Goal: Check status

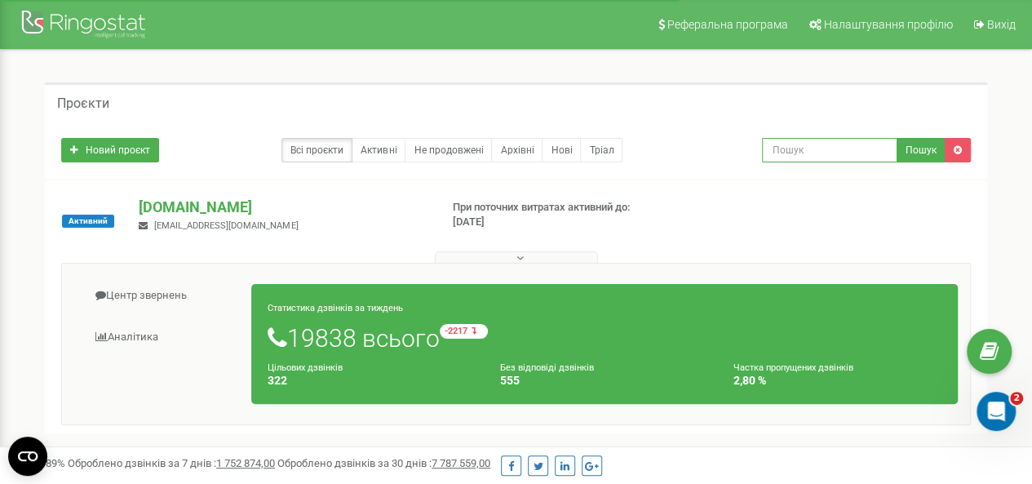
click at [796, 143] on input "text" at bounding box center [829, 150] width 135 height 24
paste input "48600321057"
type input "48600321057"
click at [912, 149] on button "Пошук" at bounding box center [921, 150] width 49 height 24
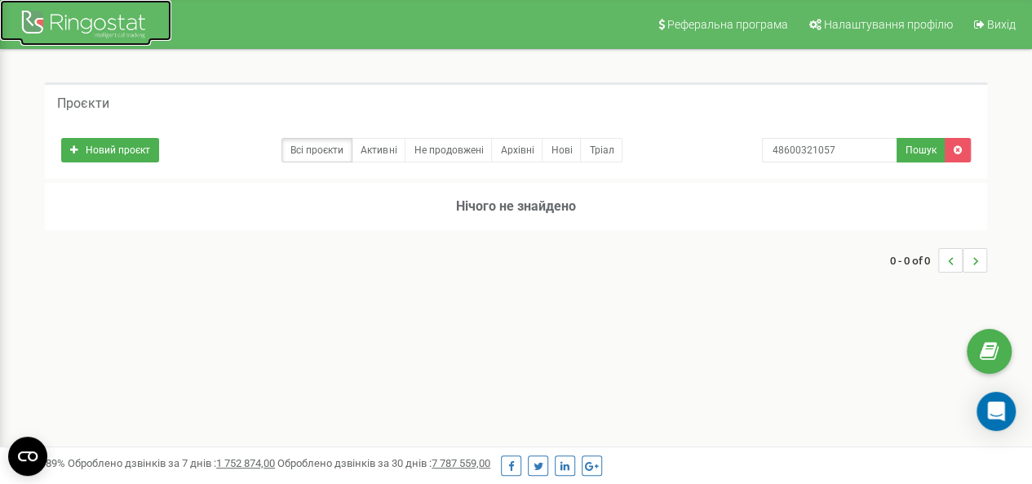
click at [37, 20] on div at bounding box center [85, 26] width 131 height 39
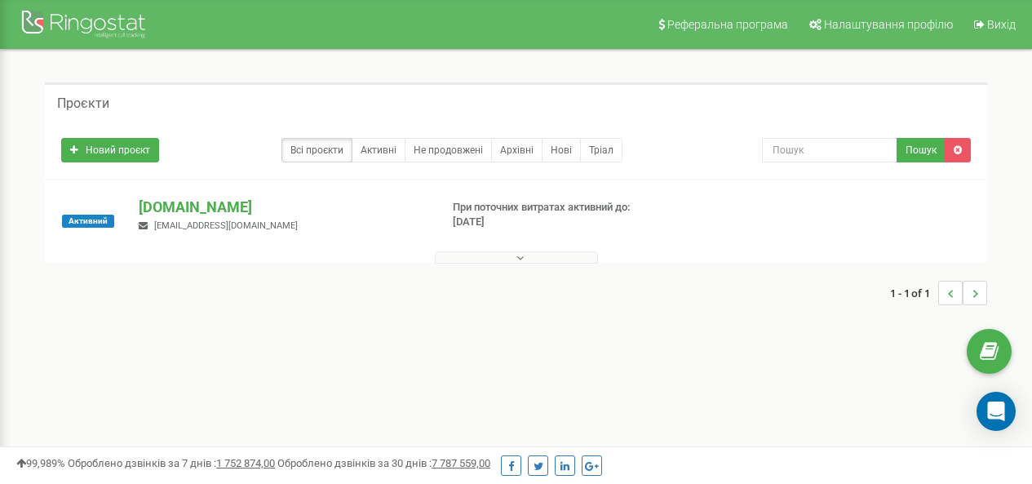
click at [184, 205] on p "[DOMAIN_NAME]" at bounding box center [282, 207] width 287 height 21
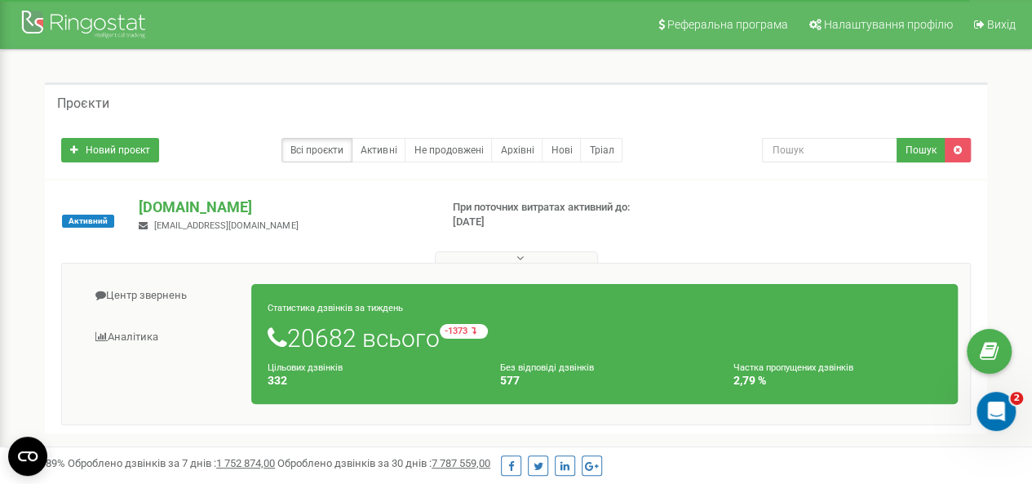
click at [507, 259] on button at bounding box center [516, 257] width 163 height 12
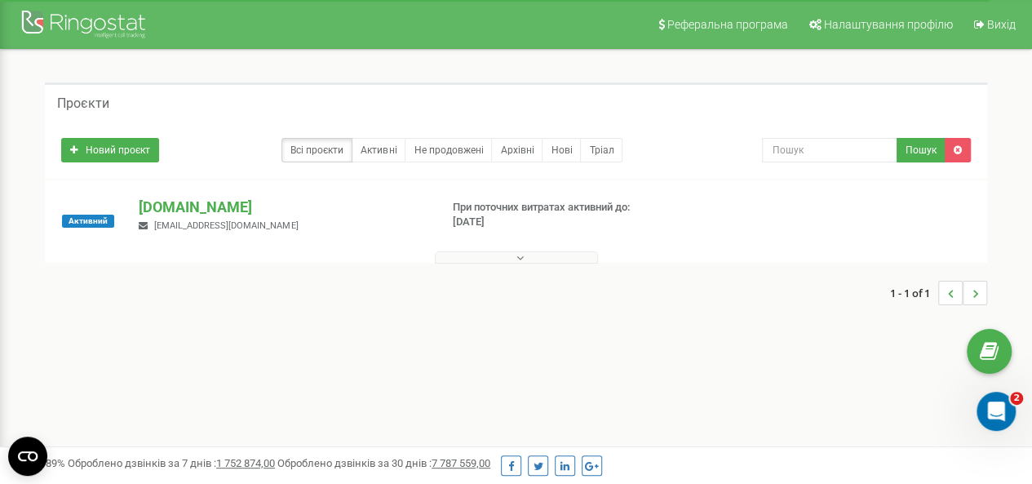
click at [513, 253] on button at bounding box center [516, 257] width 163 height 12
click at [171, 208] on p "mathema.me" at bounding box center [282, 207] width 287 height 21
click at [190, 208] on p "[DOMAIN_NAME]" at bounding box center [282, 207] width 287 height 21
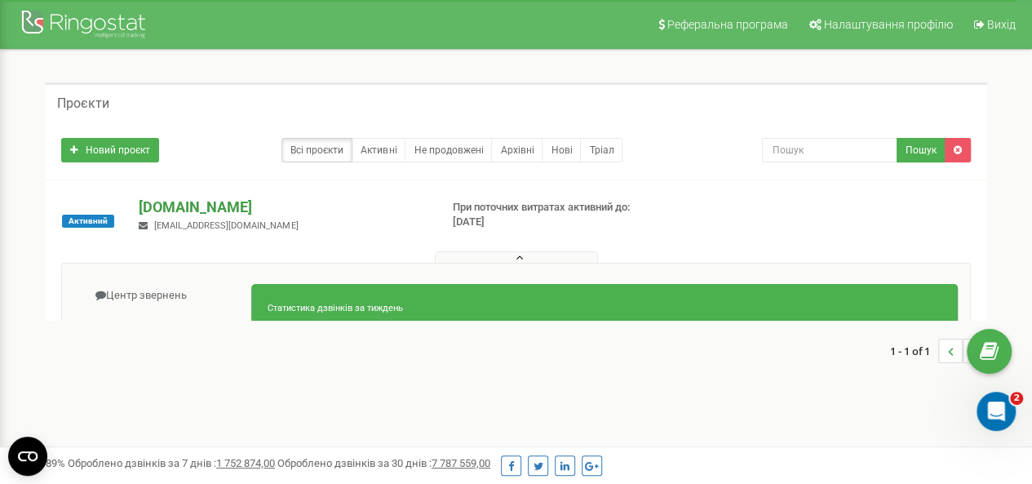
click at [190, 208] on p "[DOMAIN_NAME]" at bounding box center [282, 207] width 287 height 21
